Goal: Transaction & Acquisition: Purchase product/service

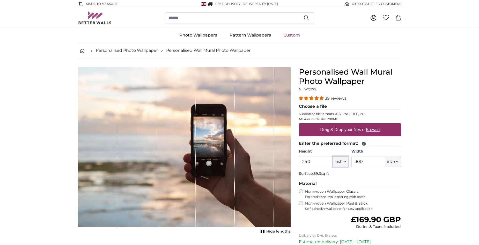
click at [345, 162] on icon "button" at bounding box center [344, 161] width 3 height 3
click at [337, 175] on link "Centimeter (cm)" at bounding box center [340, 174] width 46 height 9
type input "203.2"
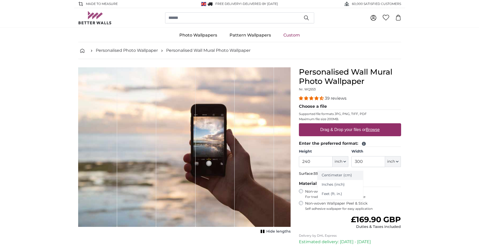
type input "271.1"
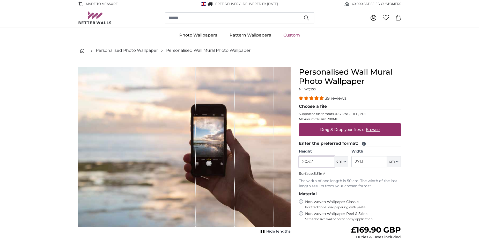
click at [313, 162] on input "203.2" at bounding box center [316, 161] width 35 height 11
type input "240"
click at [360, 165] on input "271.1" at bounding box center [368, 161] width 35 height 11
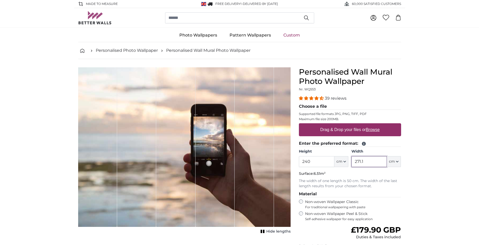
click at [360, 165] on input "271.1" at bounding box center [368, 161] width 35 height 11
type input "300"
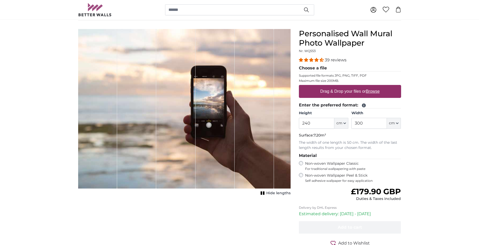
scroll to position [26, 0]
